Goal: Register for event/course

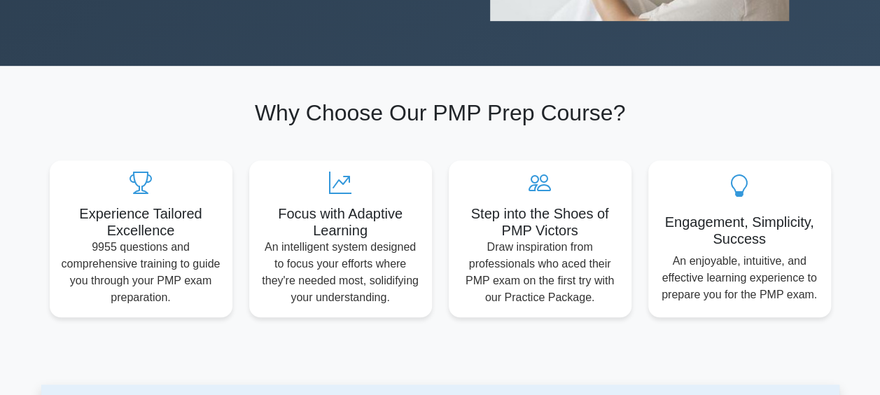
scroll to position [630, 0]
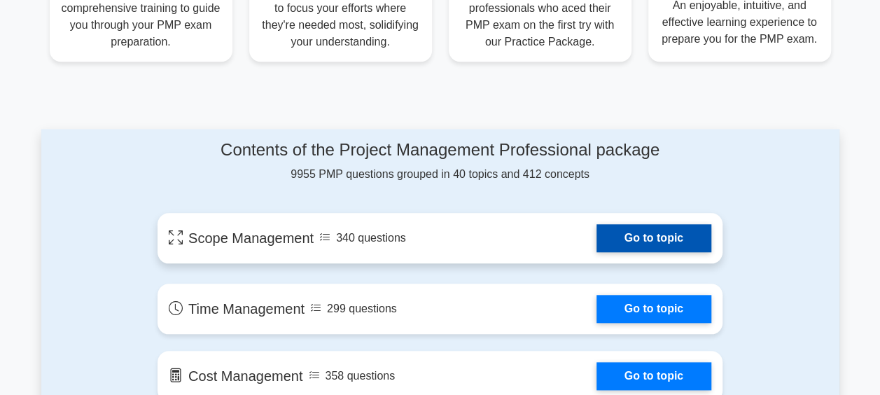
click at [643, 239] on link "Go to topic" at bounding box center [653, 238] width 115 height 28
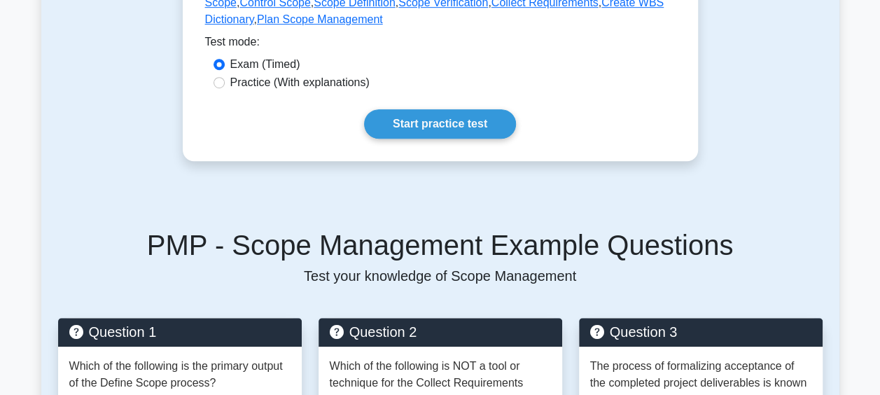
scroll to position [210, 0]
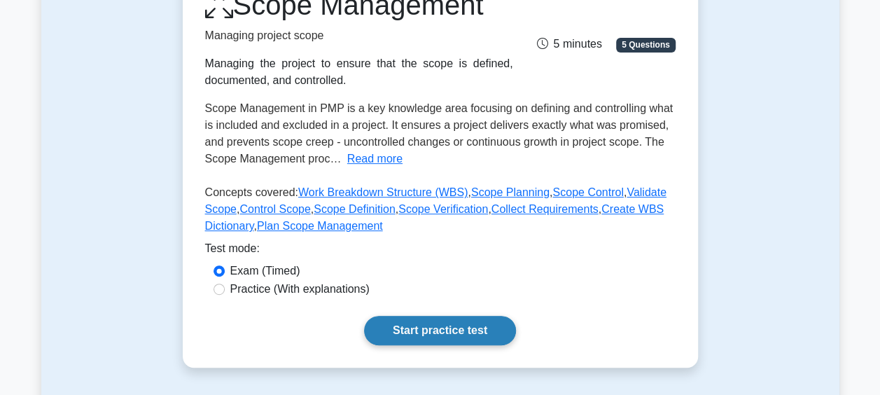
click at [451, 324] on link "Start practice test" at bounding box center [440, 330] width 152 height 29
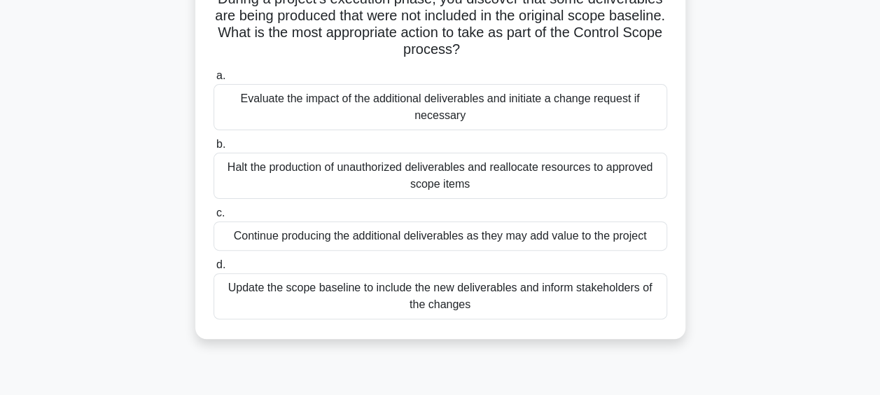
scroll to position [85, 0]
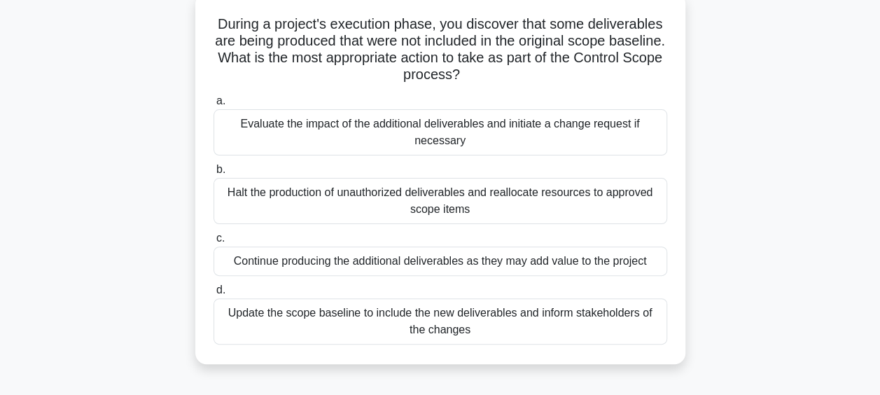
click at [403, 136] on div "Evaluate the impact of the additional deliverables and initiate a change reques…" at bounding box center [440, 132] width 454 height 46
click at [213, 106] on input "a. Evaluate the impact of the additional deliverables and initiate a change req…" at bounding box center [213, 101] width 0 height 9
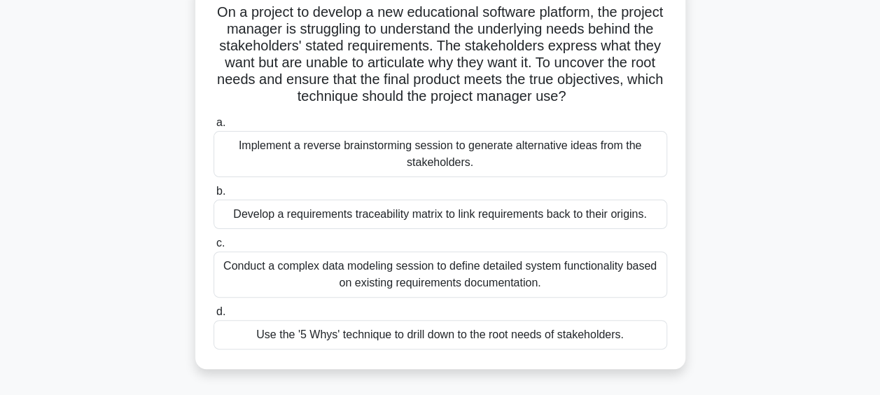
scroll to position [99, 0]
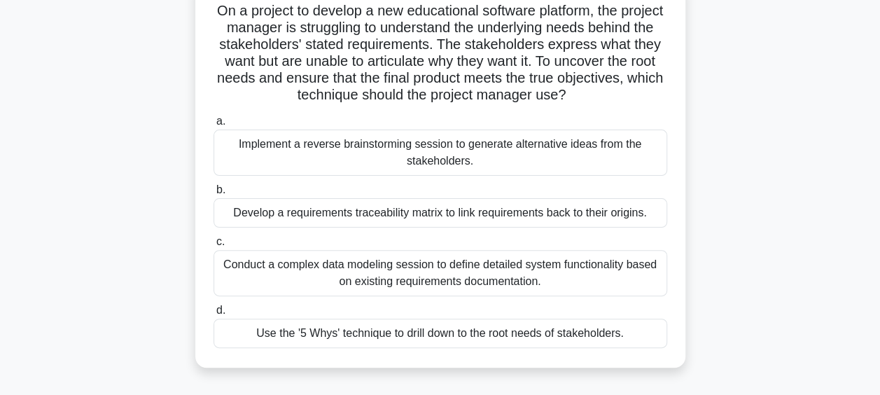
click at [308, 275] on div "Conduct a complex data modeling session to define detailed system functionality…" at bounding box center [440, 273] width 454 height 46
click at [213, 246] on input "c. Conduct a complex data modeling session to define detailed system functional…" at bounding box center [213, 241] width 0 height 9
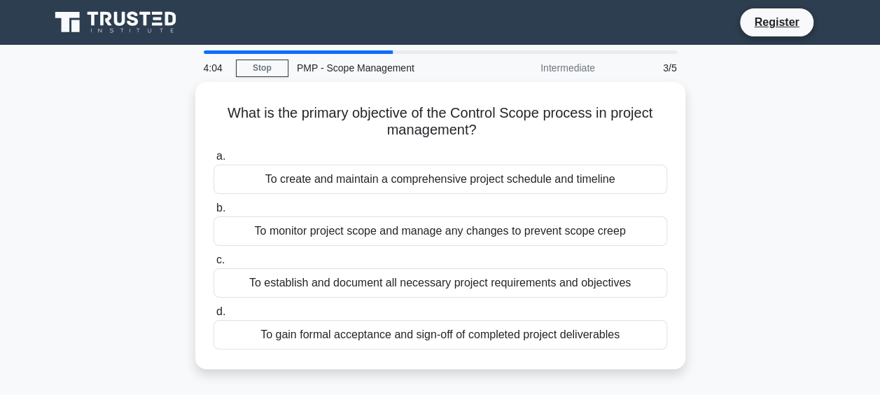
scroll to position [0, 0]
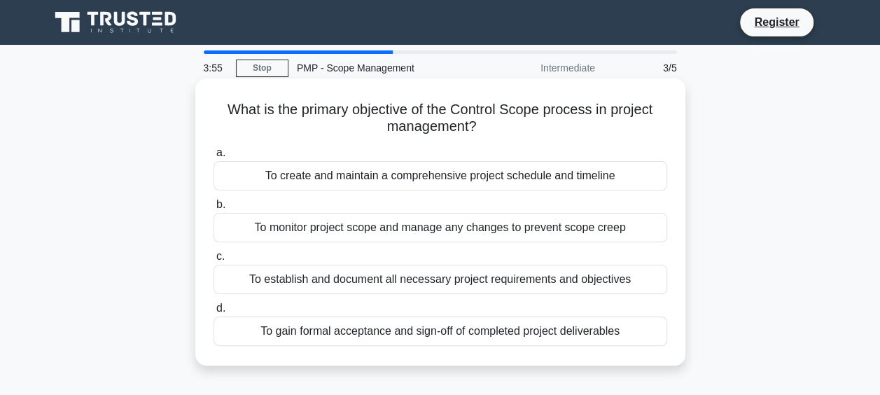
click at [446, 276] on div "To establish and document all necessary project requirements and objectives" at bounding box center [440, 279] width 454 height 29
click at [213, 261] on input "c. To establish and document all necessary project requirements and objectives" at bounding box center [213, 256] width 0 height 9
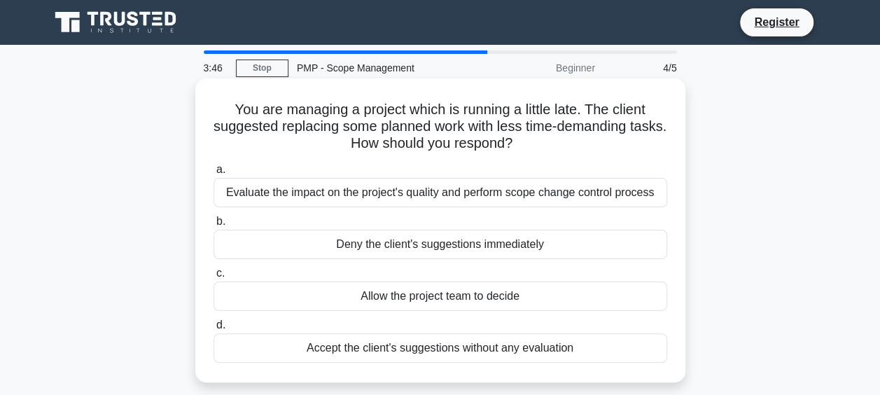
click at [494, 195] on div "Evaluate the impact on the project's quality and perform scope change control p…" at bounding box center [440, 192] width 454 height 29
click at [213, 174] on input "a. Evaluate the impact on the project's quality and perform scope change contro…" at bounding box center [213, 169] width 0 height 9
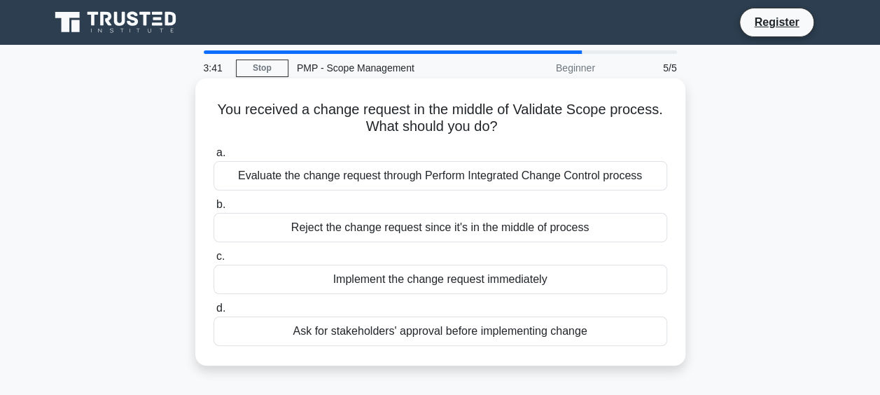
click at [496, 177] on div "Evaluate the change request through Perform Integrated Change Control process" at bounding box center [440, 175] width 454 height 29
click at [213, 157] on input "a. Evaluate the change request through Perform Integrated Change Control process" at bounding box center [213, 152] width 0 height 9
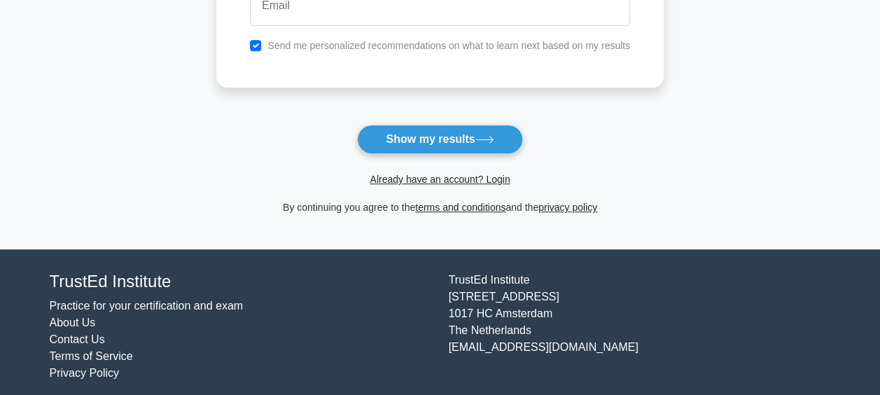
scroll to position [307, 0]
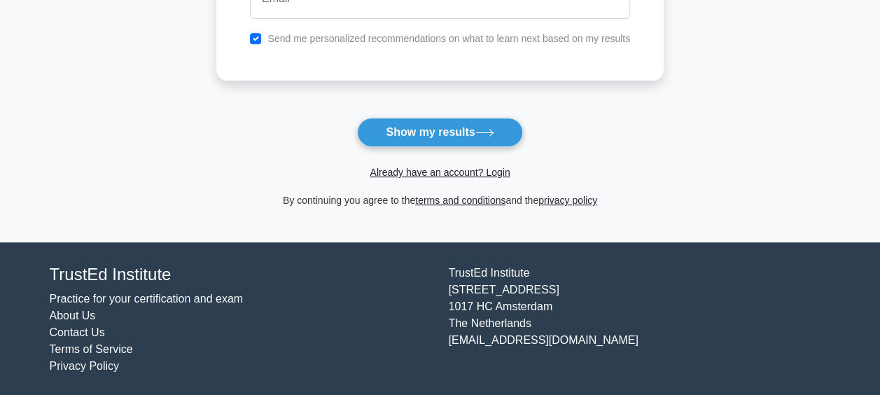
click at [377, 42] on label "Send me personalized recommendations on what to learn next based on my results" at bounding box center [448, 38] width 363 height 11
click at [256, 33] on input "checkbox" at bounding box center [255, 38] width 11 height 11
checkbox input "false"
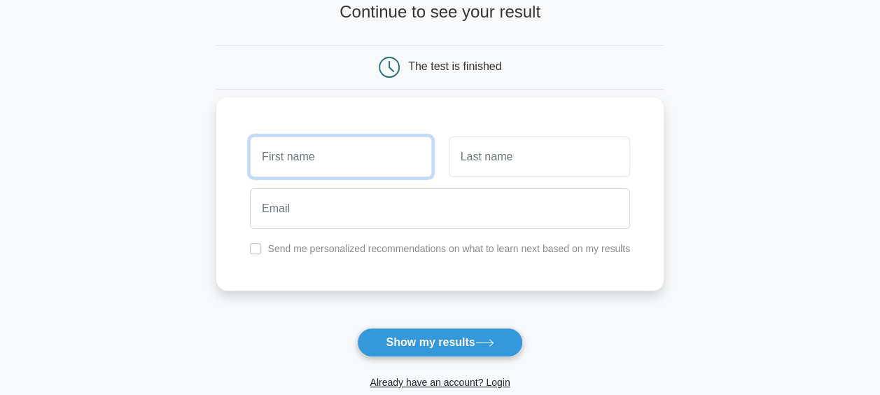
click at [331, 156] on input "text" at bounding box center [340, 156] width 181 height 41
type input "Hello"
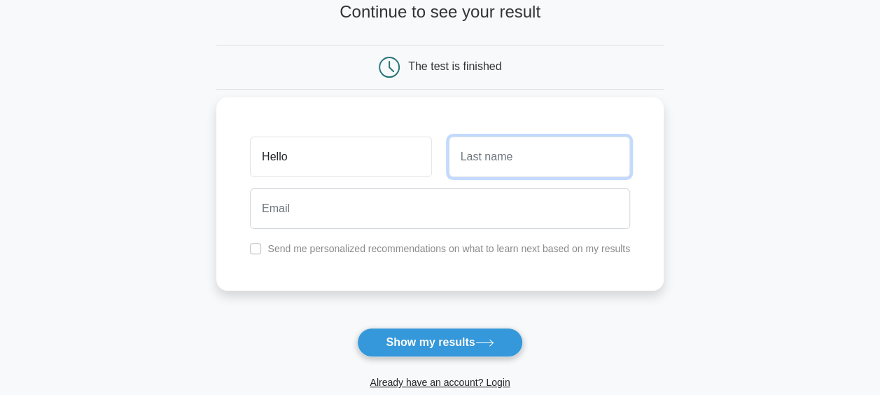
click at [488, 167] on input "text" at bounding box center [539, 156] width 181 height 41
type input "World"
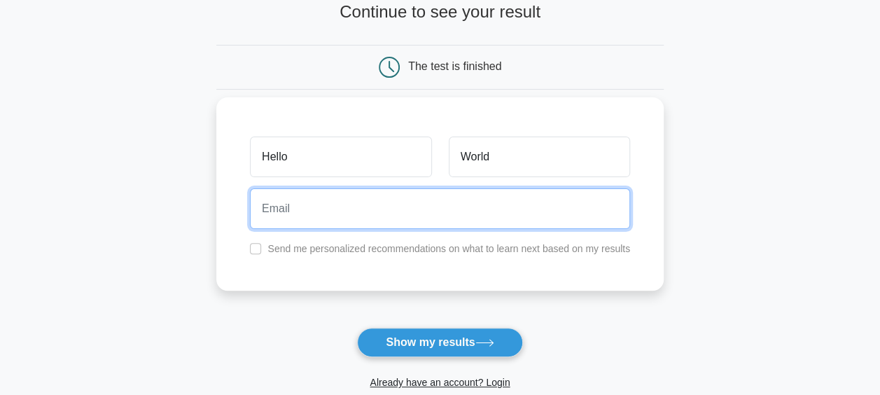
click at [445, 211] on input "email" at bounding box center [440, 208] width 380 height 41
paste input "docip40477@cerisun.com"
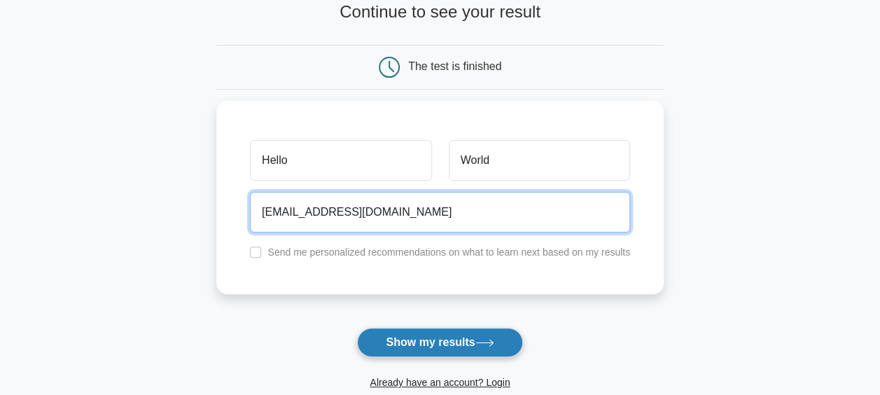
type input "docip40477@cerisun.com"
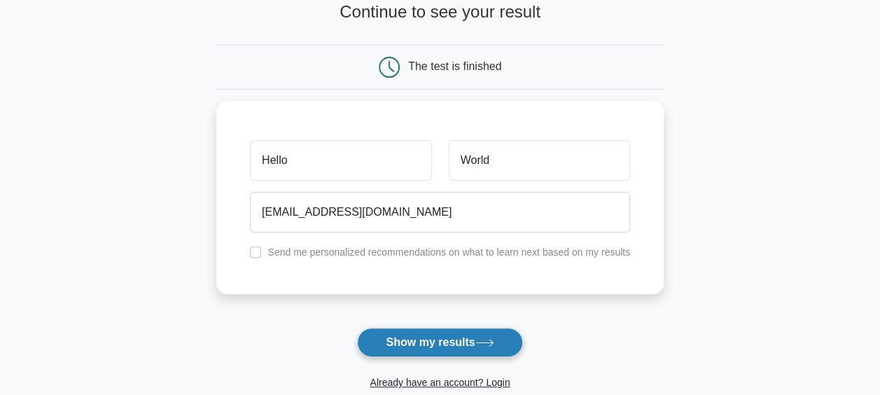
click at [454, 336] on button "Show my results" at bounding box center [439, 342] width 165 height 29
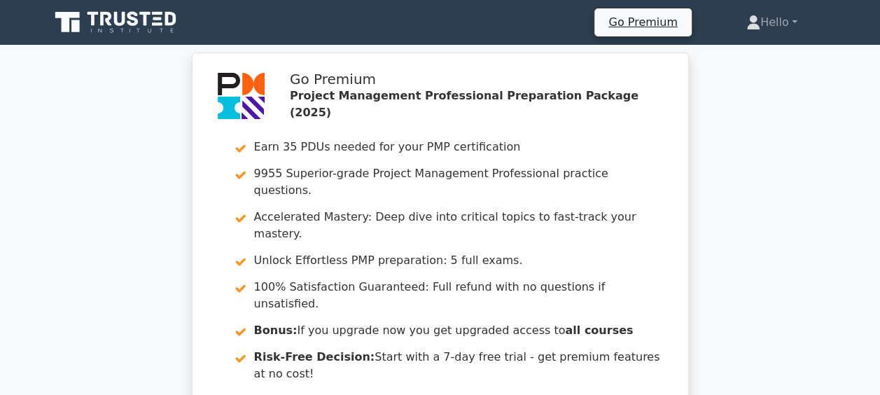
scroll to position [420, 0]
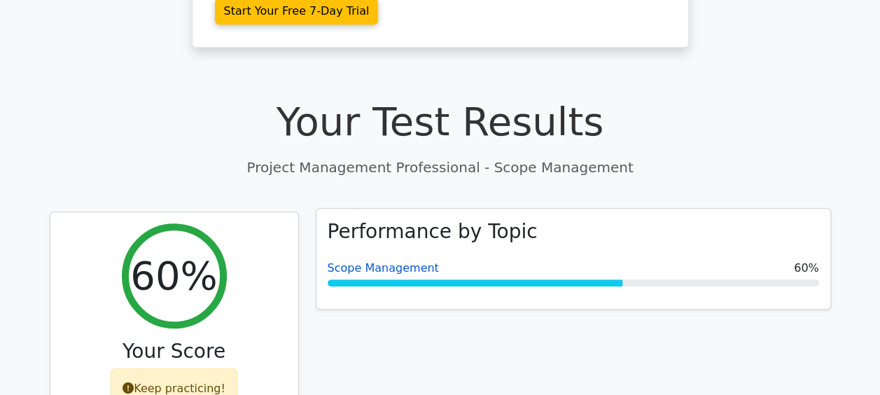
click at [421, 261] on link "Scope Management" at bounding box center [383, 267] width 111 height 13
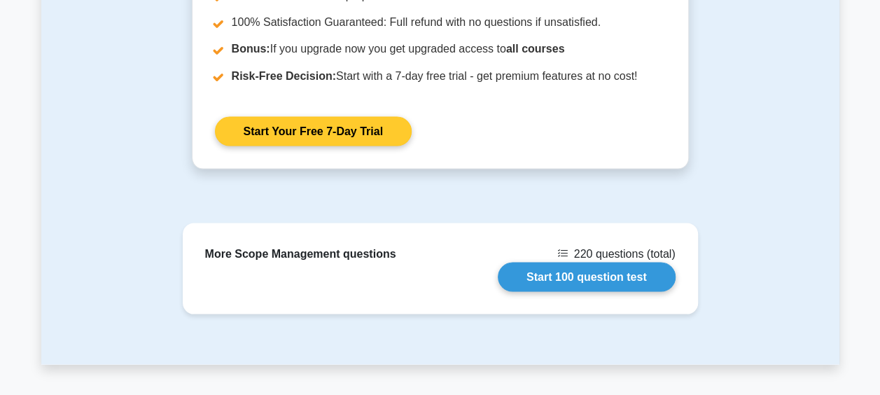
scroll to position [1050, 0]
